Goal: Find specific page/section: Find specific page/section

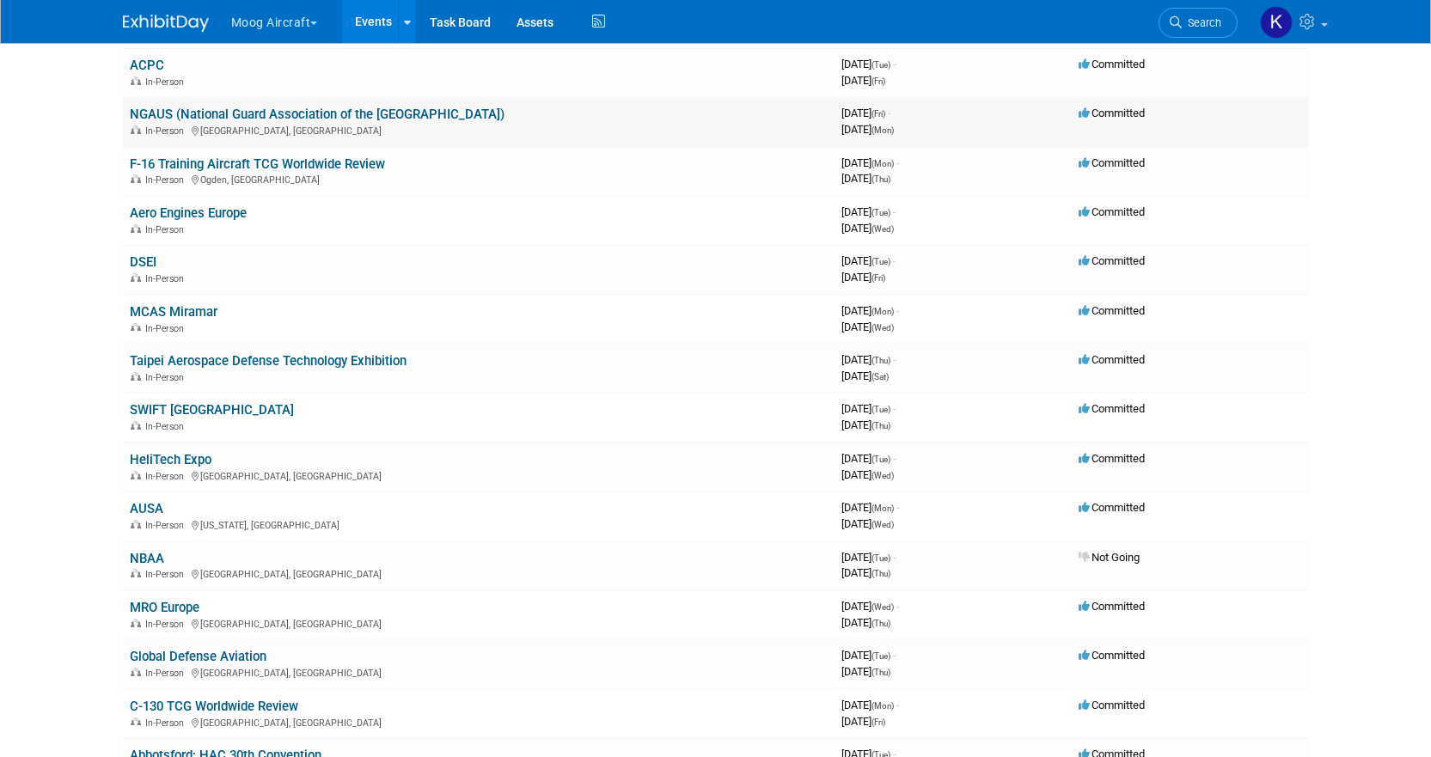
scroll to position [86, 0]
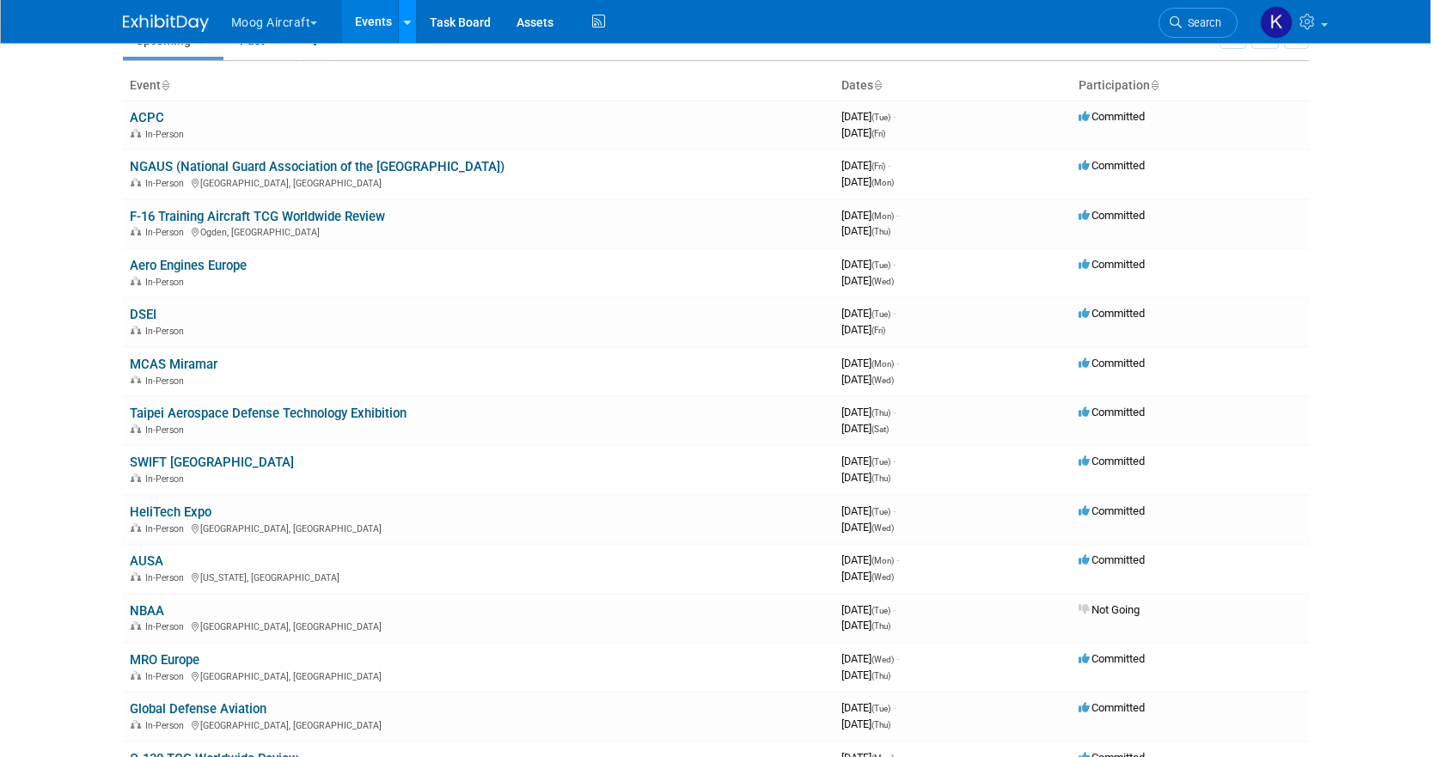
click at [406, 20] on icon at bounding box center [407, 22] width 7 height 11
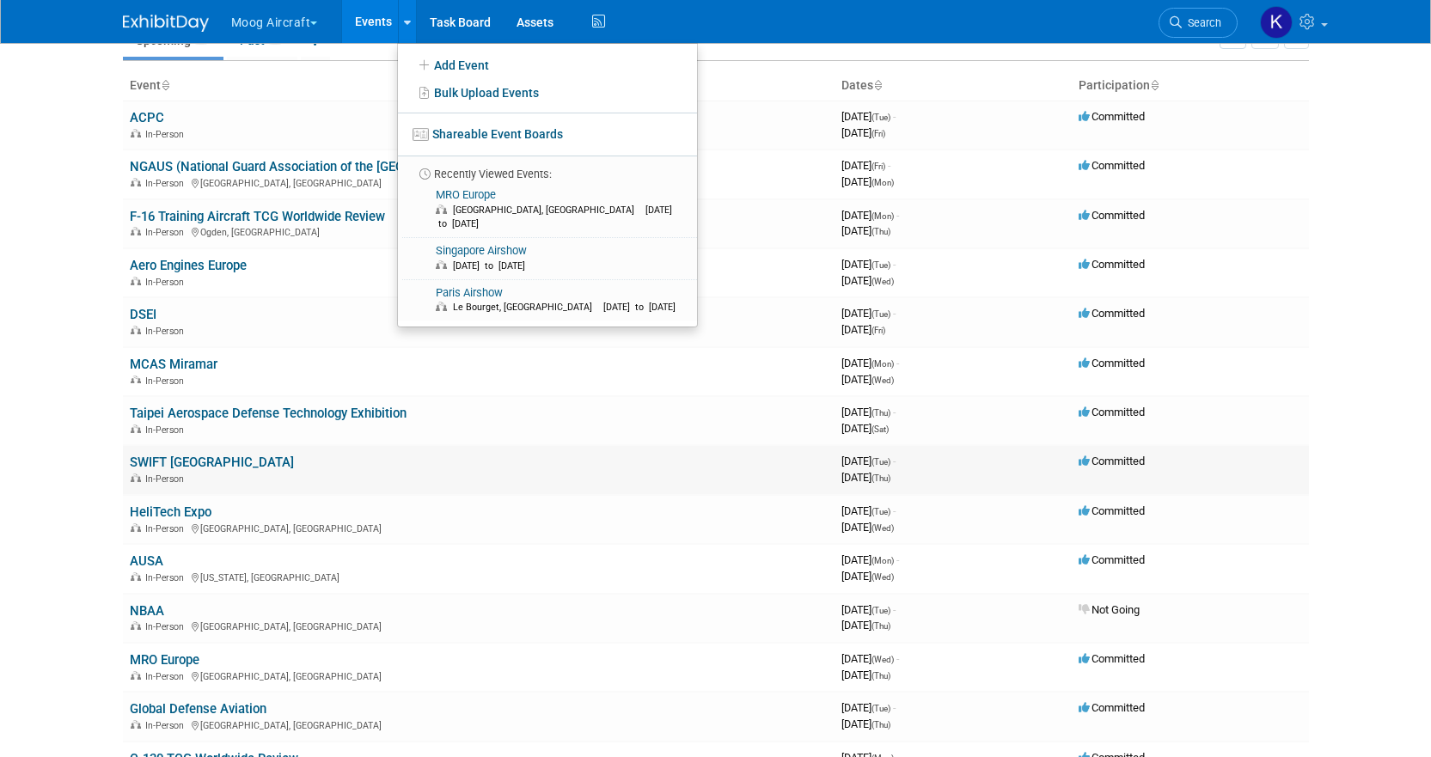
click at [606, 493] on td "SWIFT [GEOGRAPHIC_DATA] In-Person" at bounding box center [479, 469] width 712 height 49
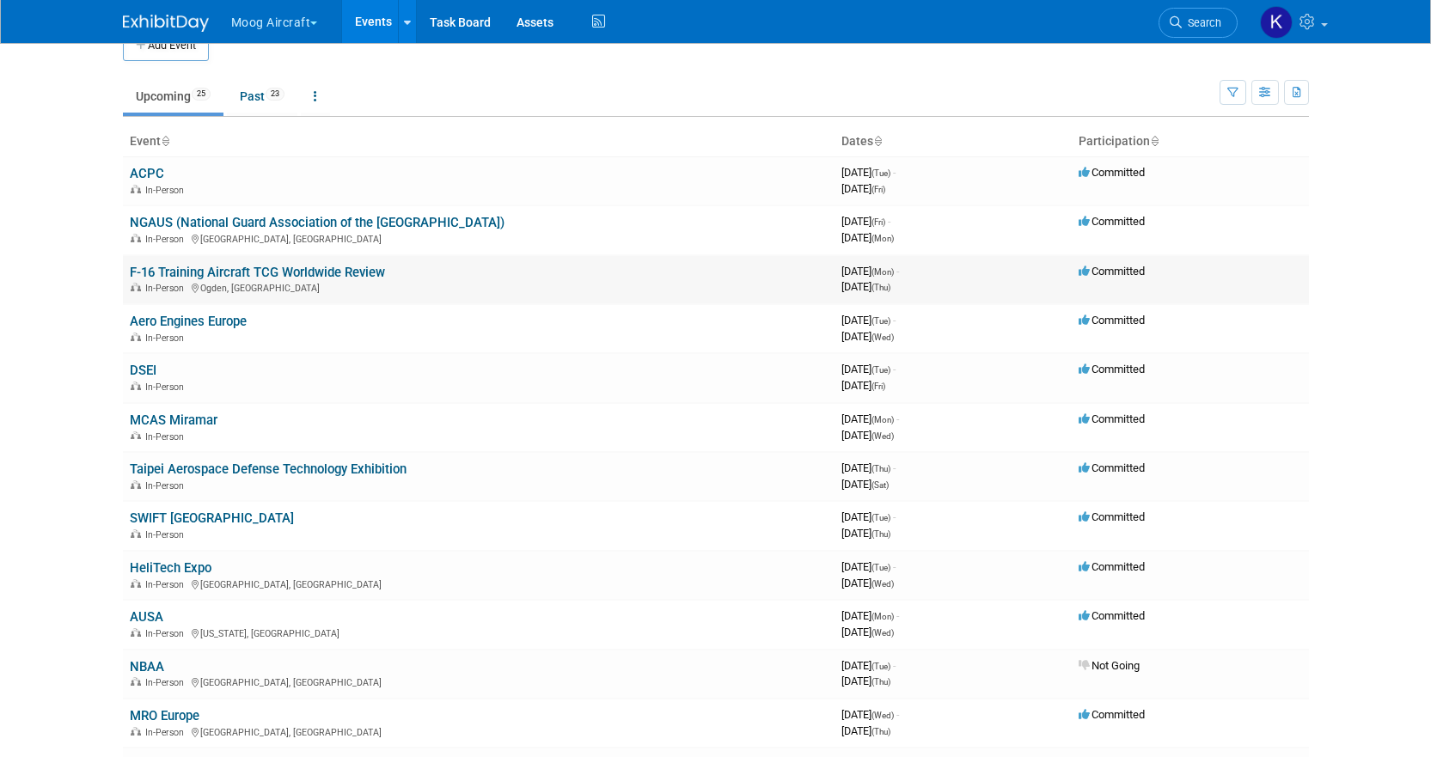
scroll to position [0, 0]
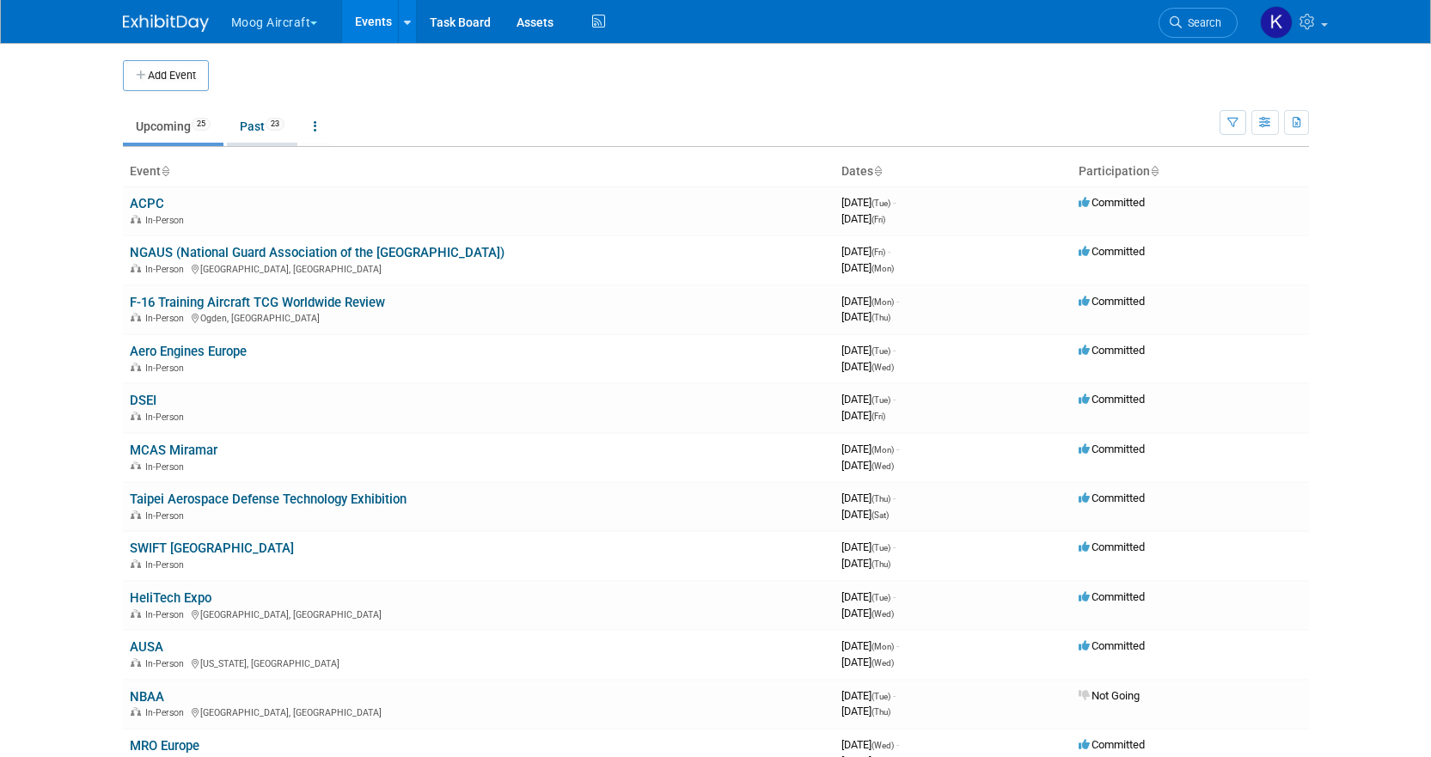
click at [254, 117] on link "Past 23" at bounding box center [262, 126] width 70 height 33
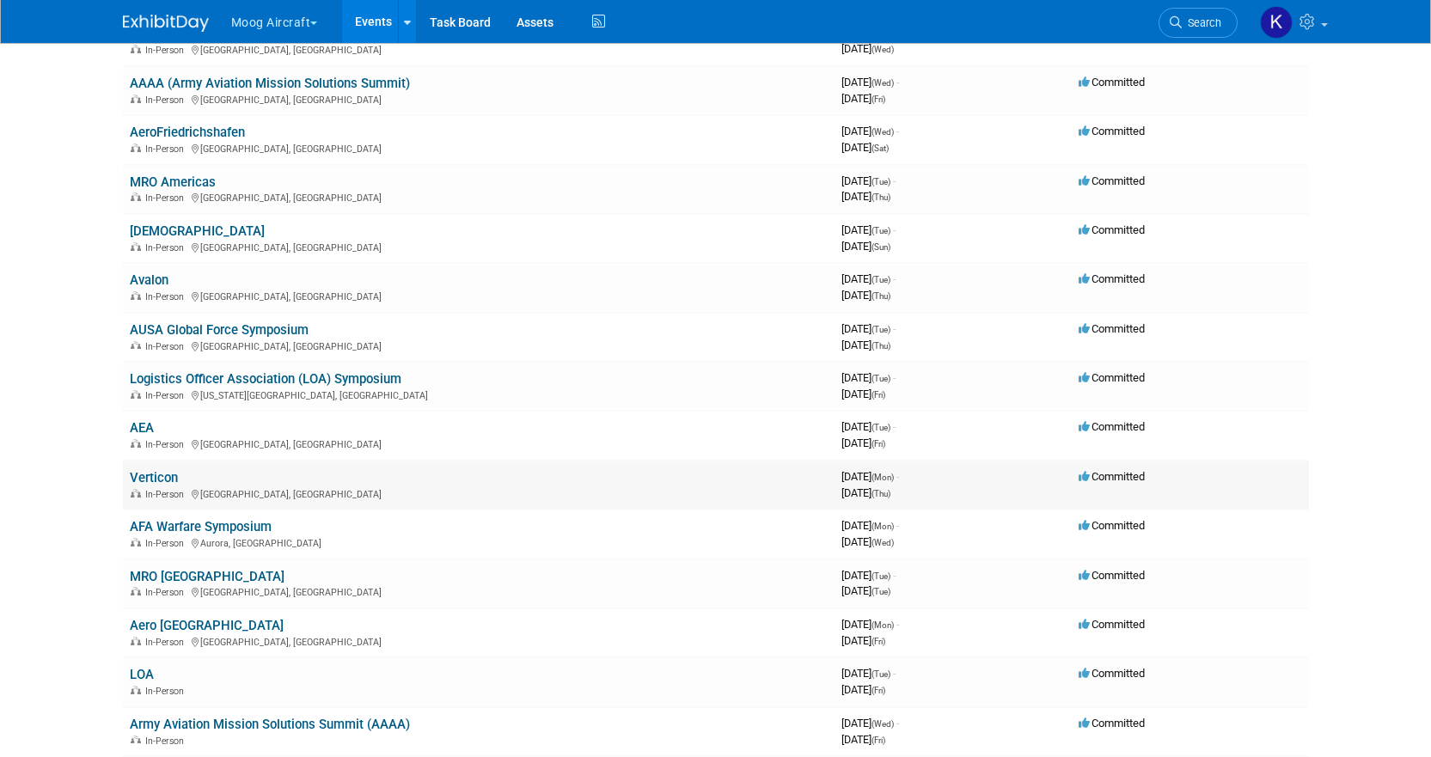
scroll to position [516, 0]
click at [164, 474] on link "Verticon" at bounding box center [154, 476] width 48 height 15
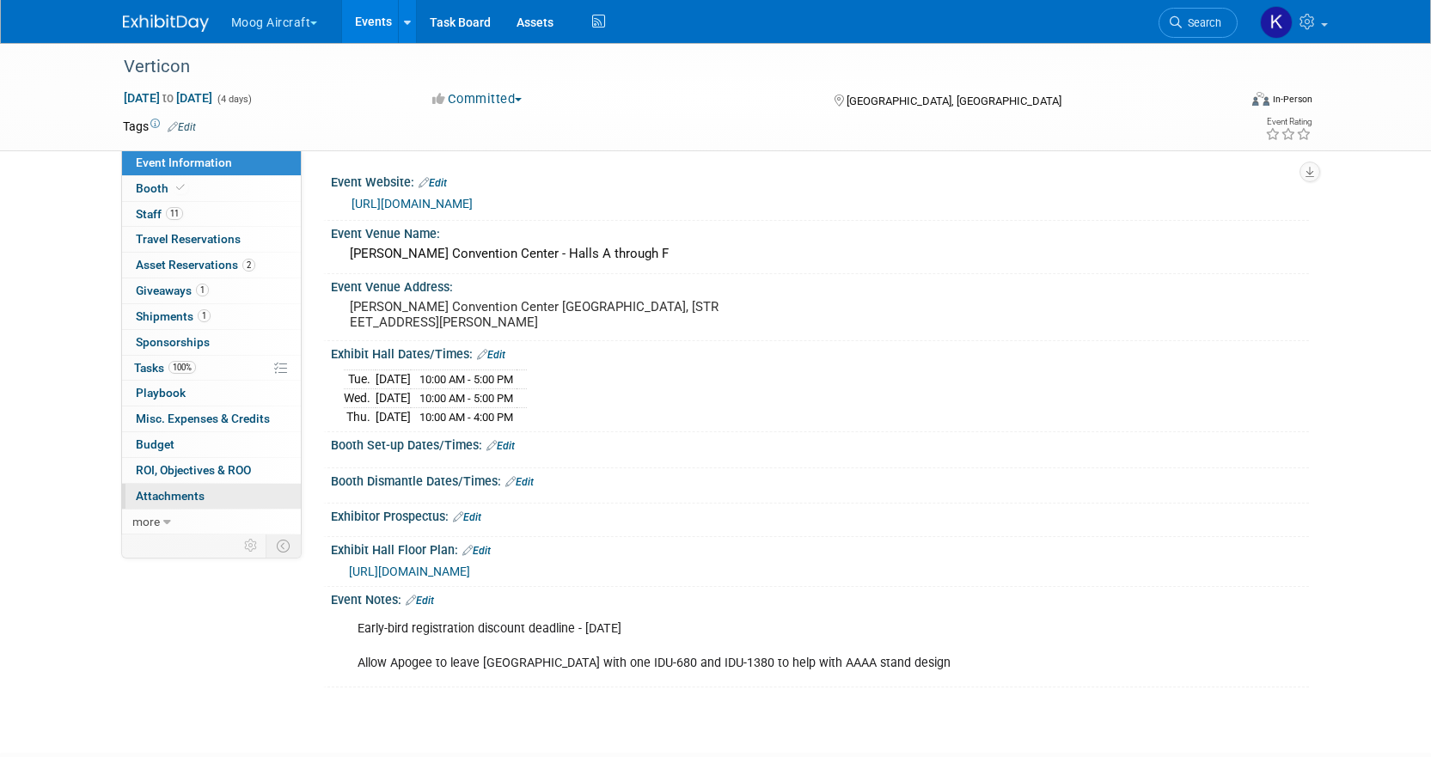
click at [164, 489] on span "Attachments 0" at bounding box center [170, 496] width 69 height 14
